Goal: Use online tool/utility: Use online tool/utility

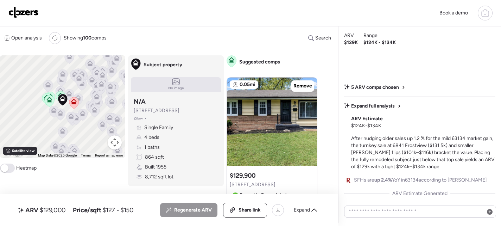
scroll to position [120, 0]
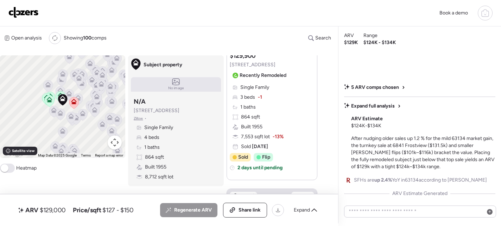
click at [31, 15] on img at bounding box center [23, 12] width 30 height 11
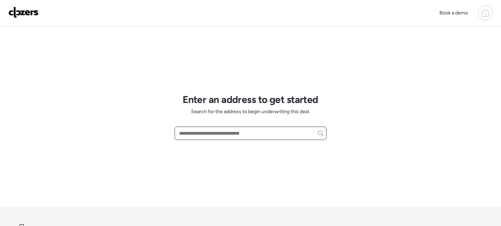
click at [208, 132] on input "text" at bounding box center [251, 133] width 146 height 10
paste input "**********"
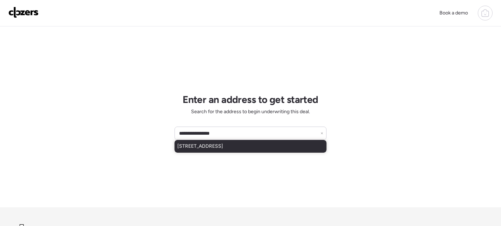
click at [223, 150] on span "[STREET_ADDRESS]" at bounding box center [200, 145] width 46 height 7
type input "**********"
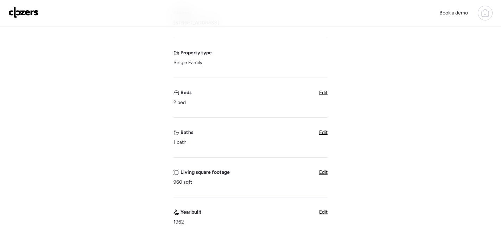
scroll to position [62, 0]
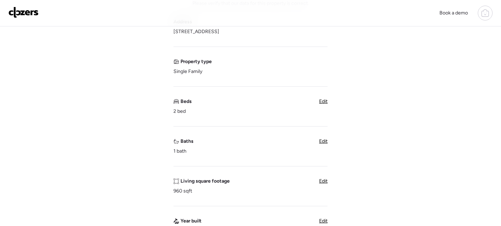
click at [322, 101] on span "Edit" at bounding box center [323, 101] width 8 height 6
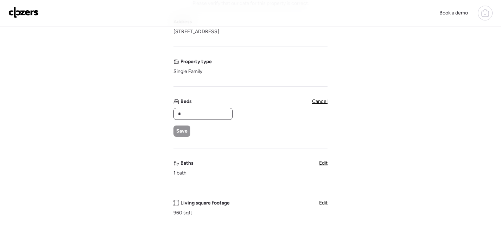
click at [202, 114] on input "*" at bounding box center [203, 114] width 53 height 10
type input "*"
click at [180, 135] on div "Save" at bounding box center [181, 130] width 17 height 11
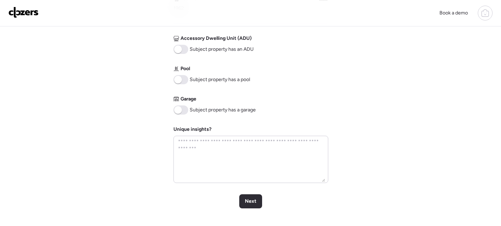
scroll to position [284, 0]
click at [252, 201] on span "Next" at bounding box center [251, 200] width 12 height 7
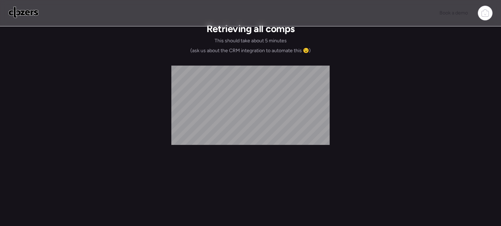
scroll to position [0, 0]
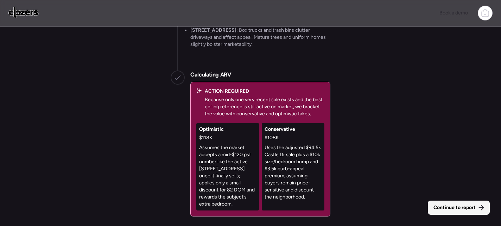
click at [447, 209] on span "Continue to report" at bounding box center [454, 207] width 42 height 7
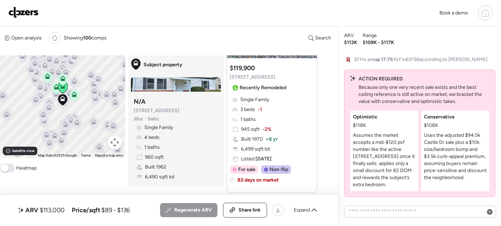
scroll to position [1074, 0]
